Goal: Find contact information: Find contact information

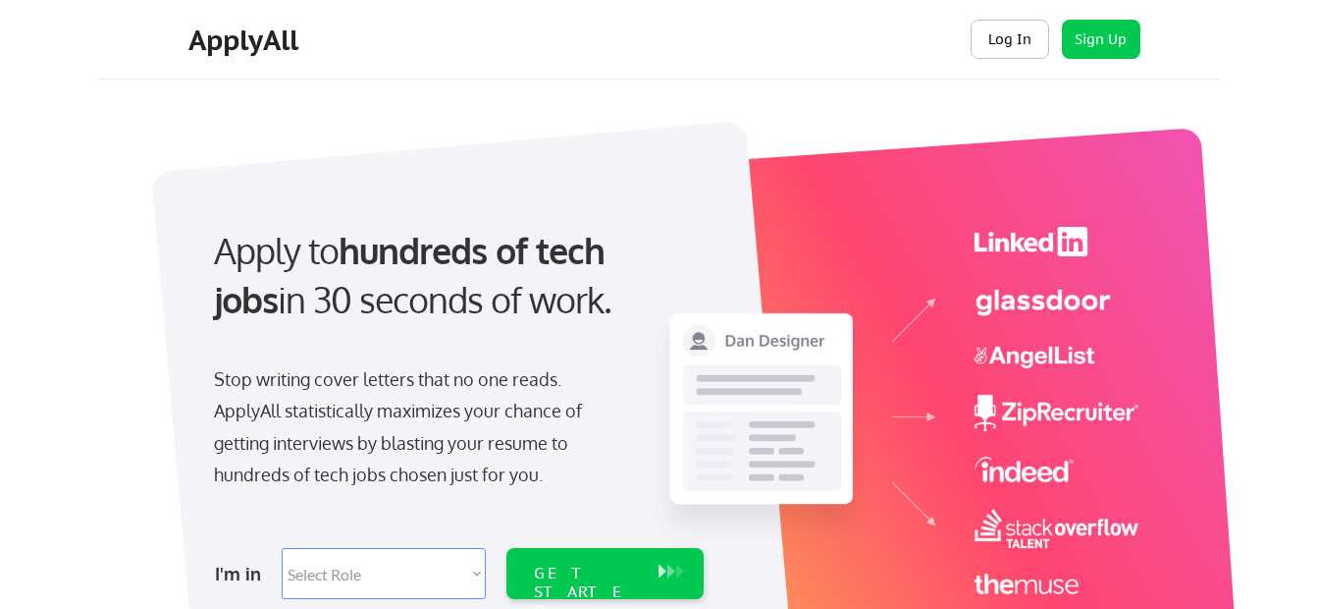
click at [986, 40] on button "Log In" at bounding box center [1010, 39] width 79 height 39
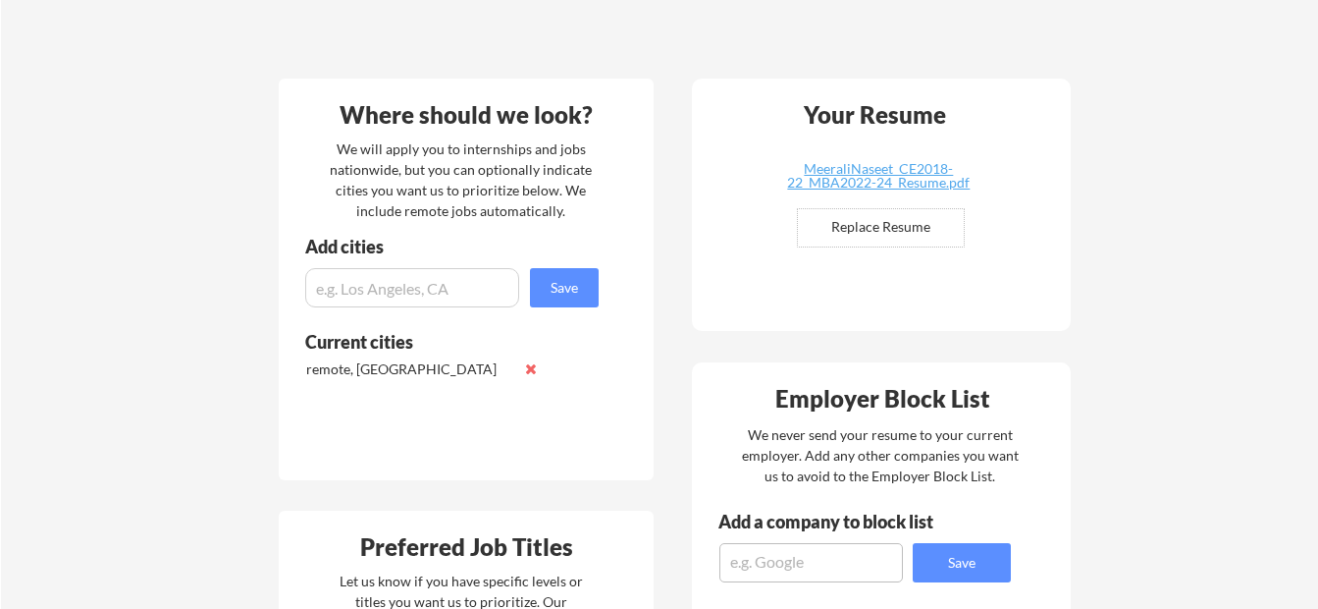
scroll to position [393, 0]
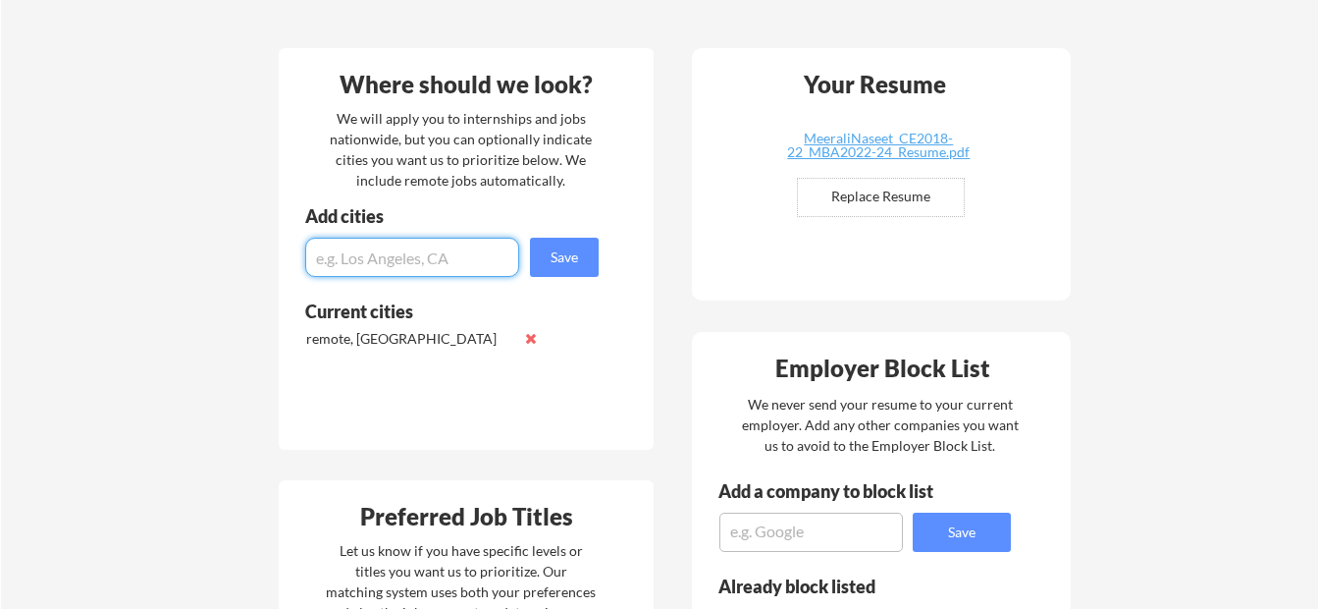
click at [366, 272] on input "input" at bounding box center [412, 257] width 214 height 39
type input "ind"
click at [369, 257] on input "input" at bounding box center [412, 257] width 214 height 39
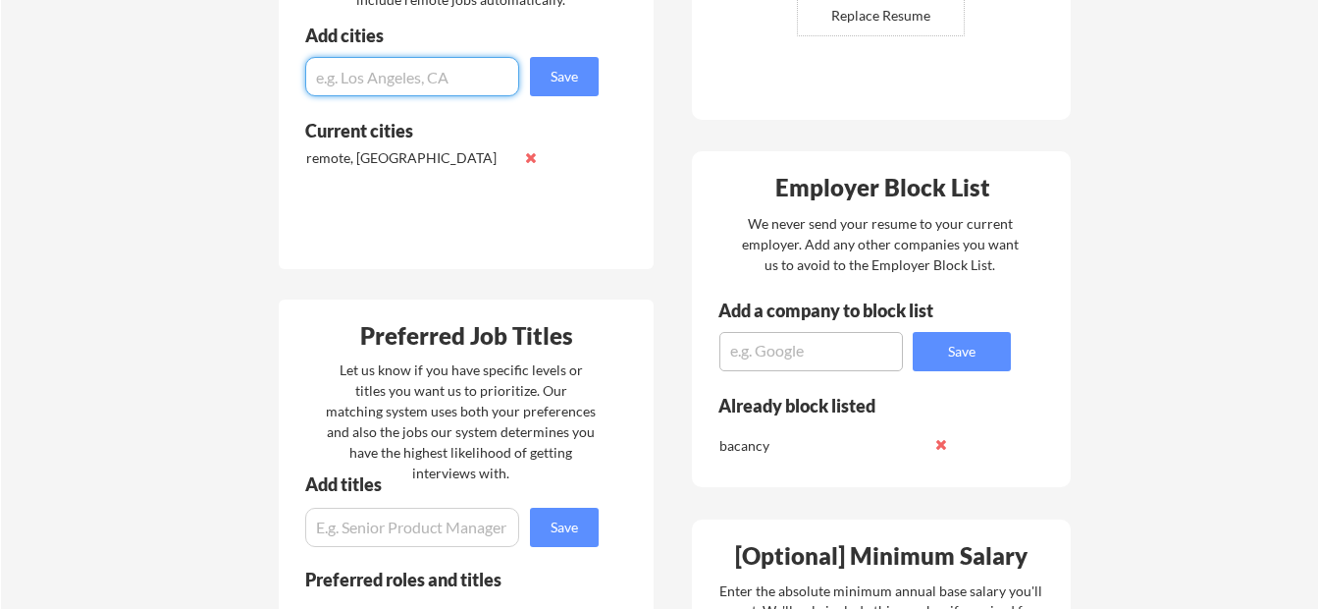
scroll to position [589, 0]
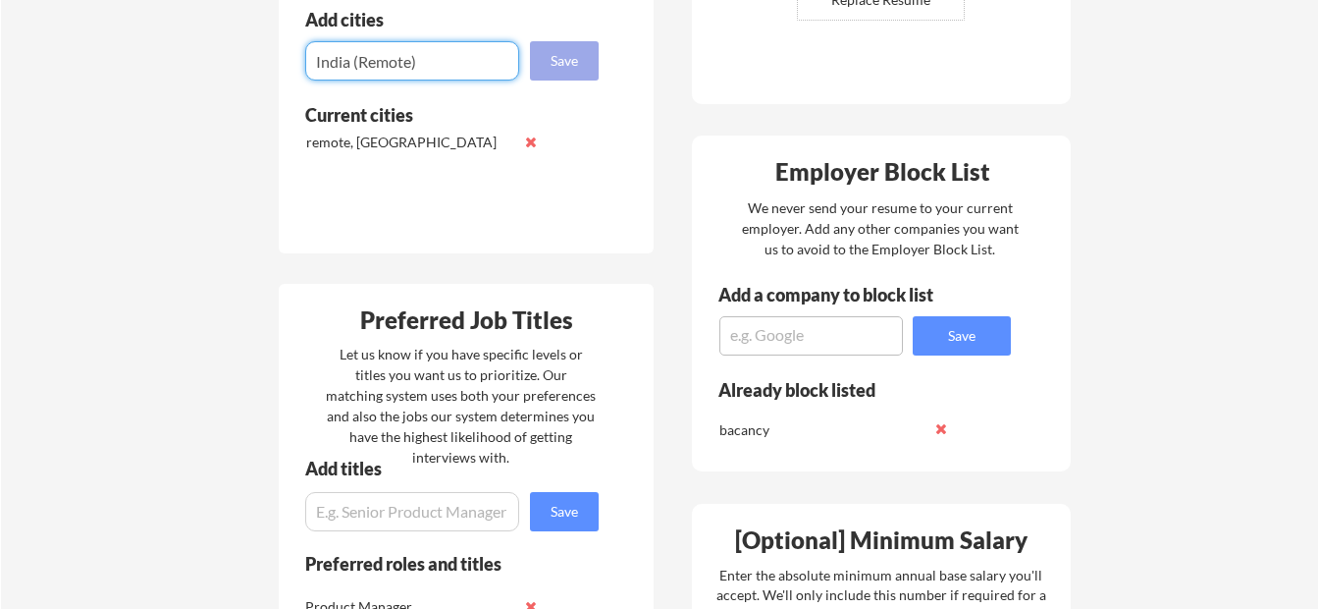
type input "India (Remote)"
click at [554, 66] on button "Save" at bounding box center [564, 60] width 69 height 39
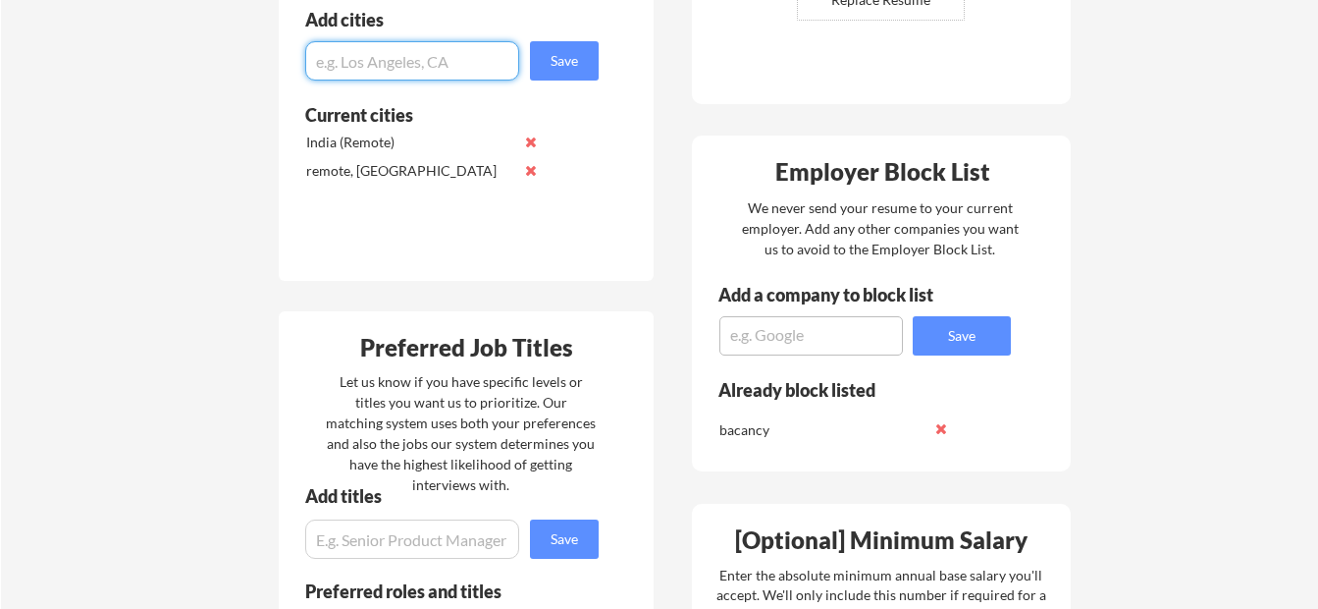
click at [529, 172] on button at bounding box center [530, 170] width 15 height 15
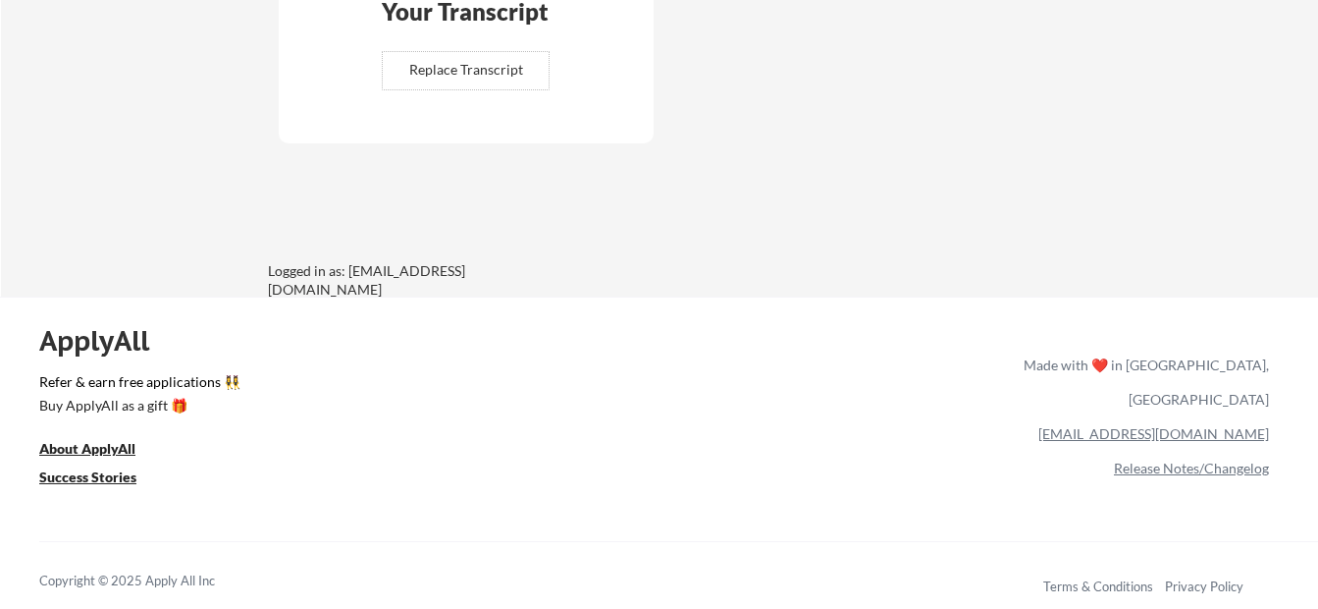
scroll to position [1581, 0]
click at [1187, 423] on link "[EMAIL_ADDRESS][DOMAIN_NAME]" at bounding box center [1153, 431] width 231 height 17
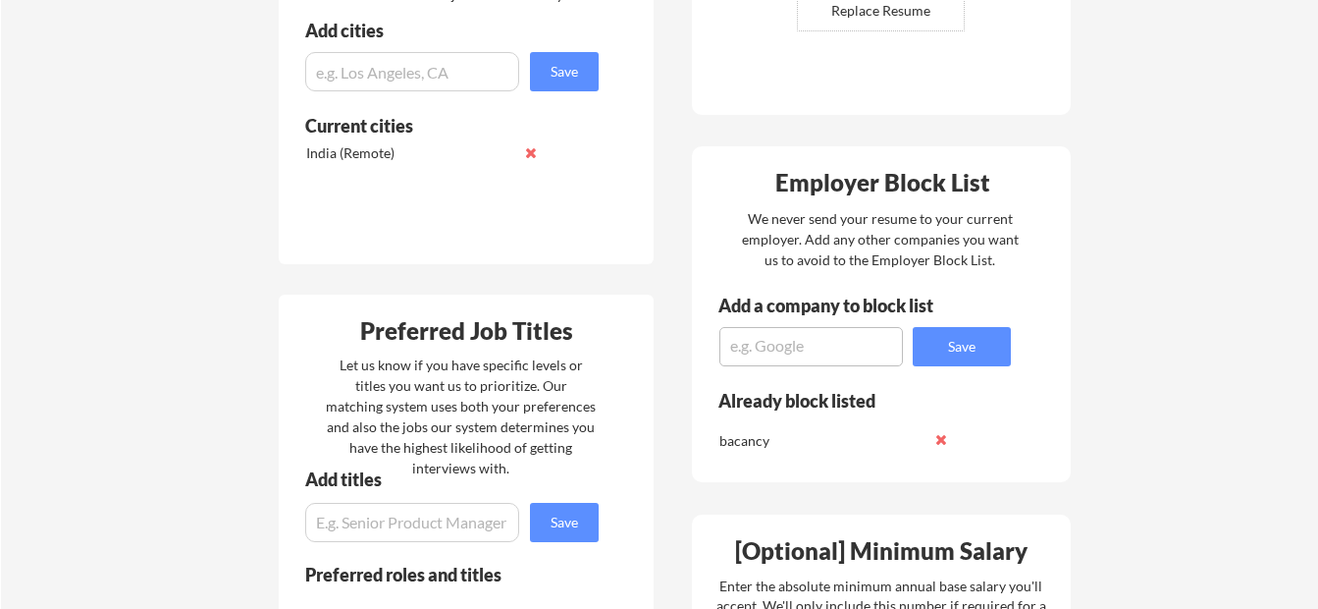
scroll to position [589, 0]
